Goal: Transaction & Acquisition: Download file/media

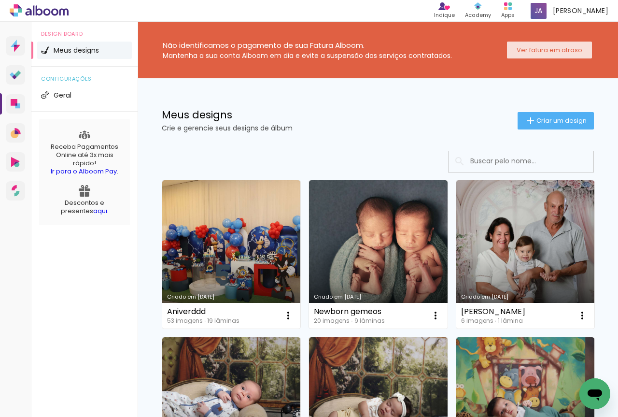
click at [0, 0] on slot "Ver fatura em atraso" at bounding box center [0, 0] width 0 height 0
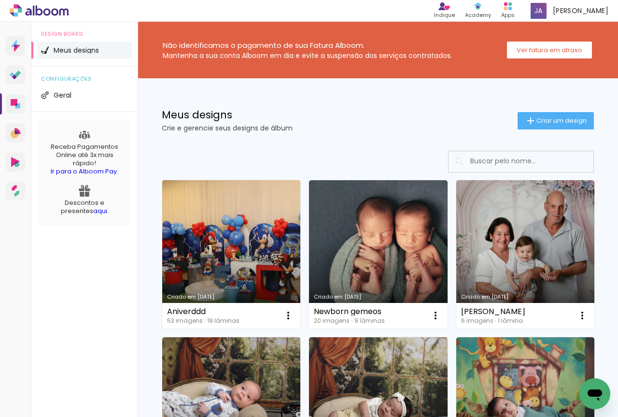
click at [214, 251] on link "Criado em [DATE]" at bounding box center [231, 254] width 138 height 148
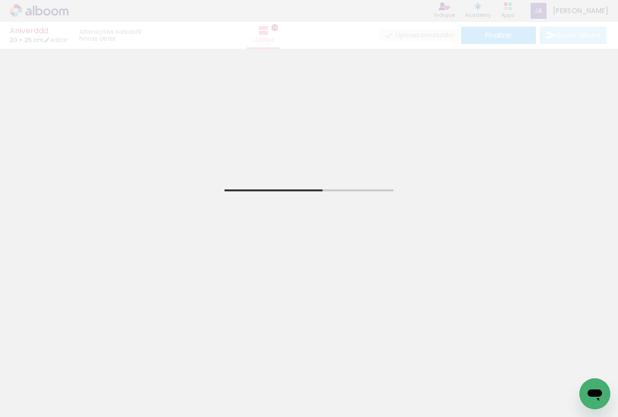
click at [53, 390] on iron-icon at bounding box center [49, 388] width 8 height 8
click at [46, 385] on paper-item "Não utilizadas" at bounding box center [31, 384] width 50 height 8
type input "Não utilizadas"
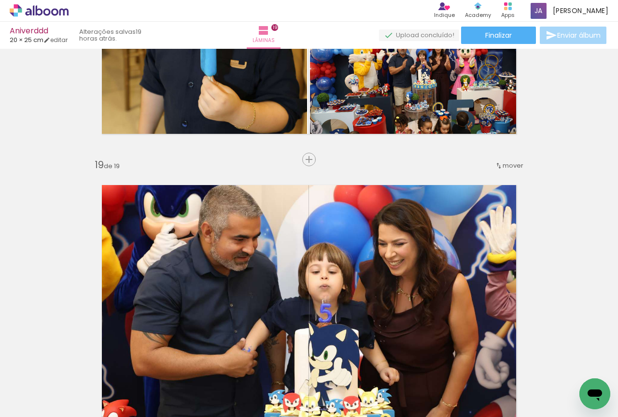
scroll to position [5471, 0]
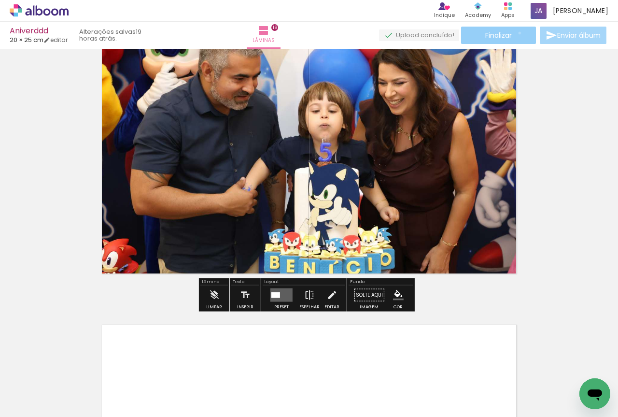
click at [516, 33] on paper-button "Finalizar" at bounding box center [498, 35] width 75 height 17
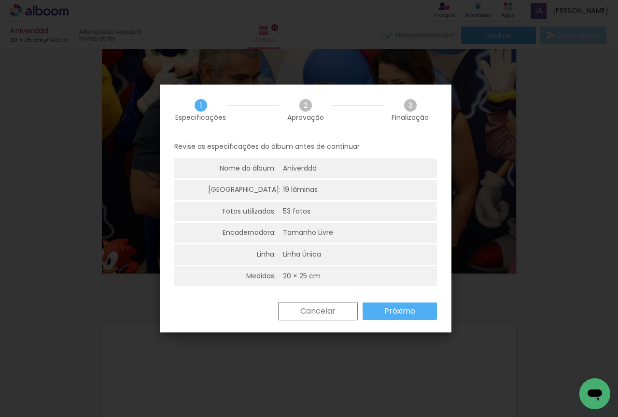
click at [0, 0] on slot "Próximo" at bounding box center [0, 0] width 0 height 0
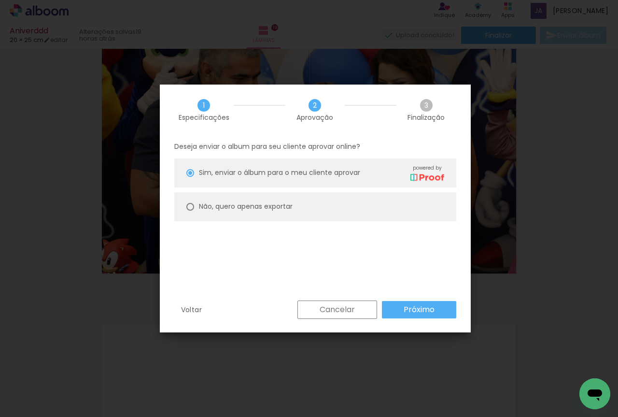
click at [0, 0] on div at bounding box center [0, 0] width 0 height 0
type paper-radio-button "on"
click at [0, 0] on slot "Próximo" at bounding box center [0, 0] width 0 height 0
type input "Alta, 300 DPI"
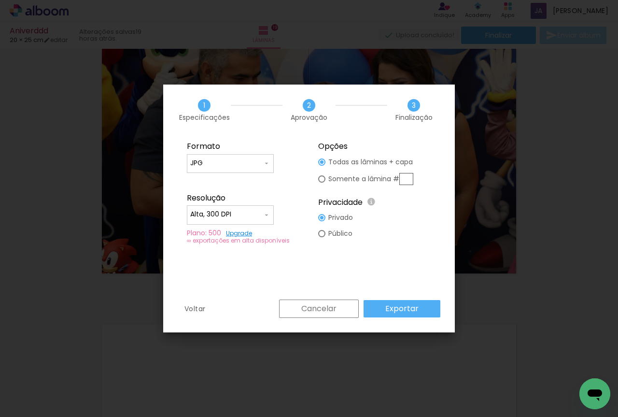
click at [0, 0] on slot "Exportar" at bounding box center [0, 0] width 0 height 0
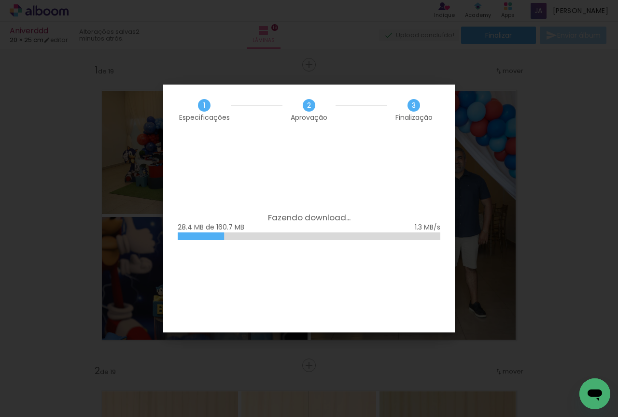
scroll to position [5471, 0]
